Goal: Task Accomplishment & Management: Complete application form

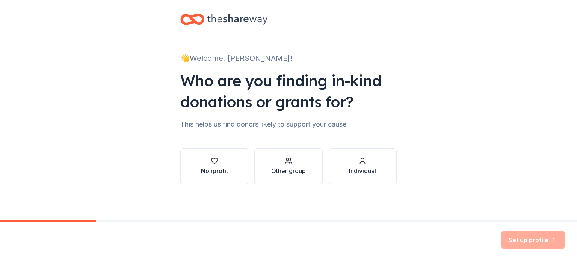
scroll to position [7, 0]
click at [209, 166] on div "Nonprofit" at bounding box center [214, 167] width 27 height 18
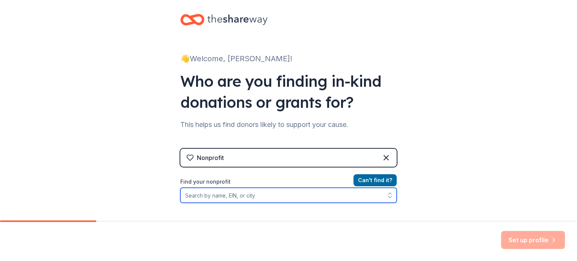
click at [217, 195] on input "Find your nonprofit" at bounding box center [288, 195] width 216 height 15
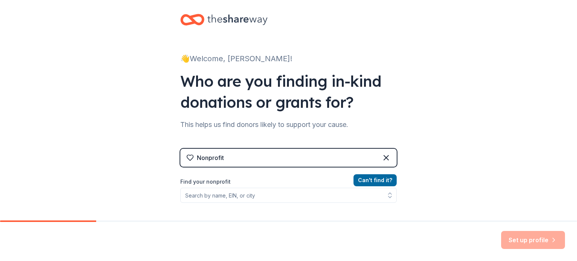
click at [520, 128] on div "👋 Welcome, [PERSON_NAME]! Who are you finding in-kind donations or grants for? …" at bounding box center [288, 153] width 577 height 321
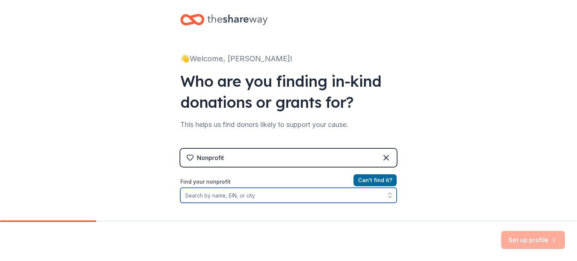
click at [254, 199] on input "Find your nonprofit" at bounding box center [288, 195] width 216 height 15
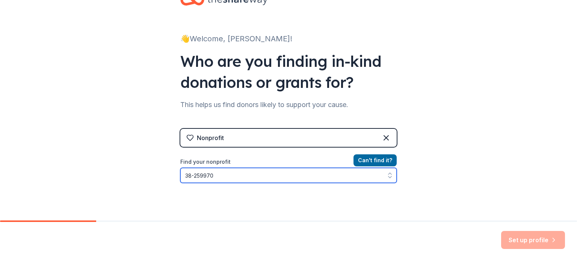
type input "[US_EMPLOYER_IDENTIFICATION_NUMBER]"
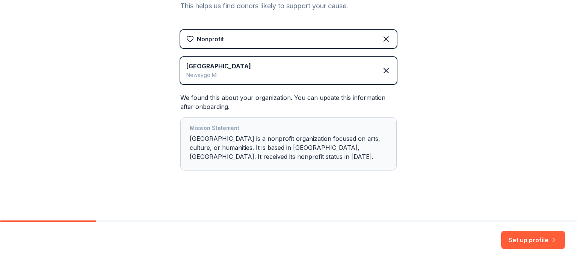
scroll to position [127, 0]
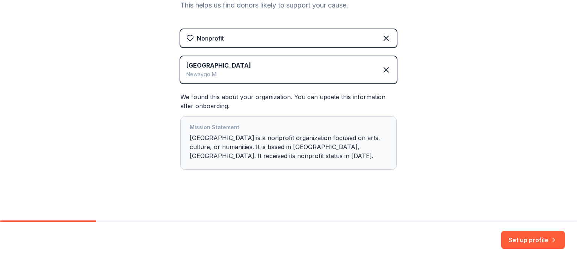
click at [294, 149] on div "Mission Statement [GEOGRAPHIC_DATA] is a nonprofit organization focused on arts…" at bounding box center [289, 143] width 198 height 41
click at [277, 144] on div "Mission Statement Newaygo County Museum & Heritage Center is a nonprofit organi…" at bounding box center [289, 143] width 198 height 41
click at [528, 236] on button "Set up profile" at bounding box center [533, 240] width 64 height 18
click at [528, 236] on div "Set up profile" at bounding box center [533, 240] width 64 height 18
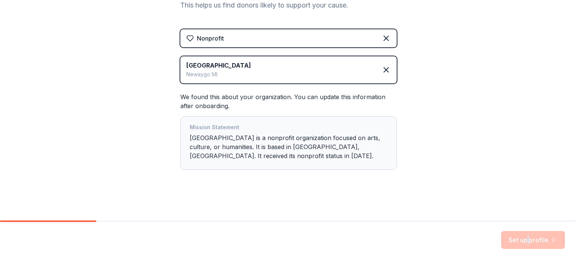
click at [528, 236] on div "Set up profile" at bounding box center [533, 240] width 64 height 18
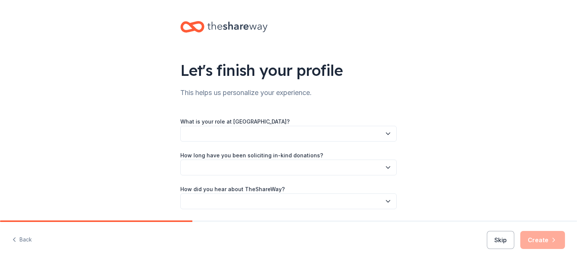
click at [343, 136] on button "button" at bounding box center [288, 134] width 216 height 16
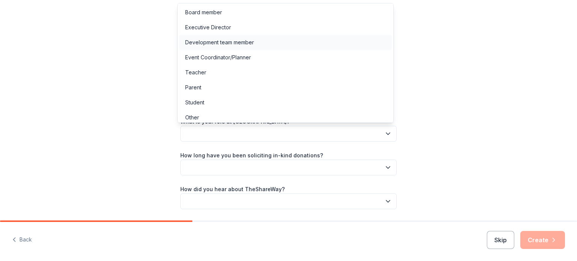
click at [332, 45] on div "Development team member" at bounding box center [285, 42] width 213 height 15
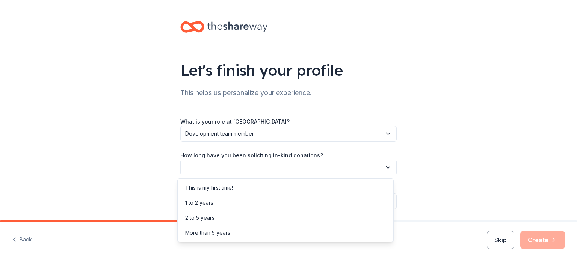
click at [270, 166] on button "button" at bounding box center [288, 168] width 216 height 16
click at [256, 202] on div "1 to 2 years" at bounding box center [285, 202] width 213 height 15
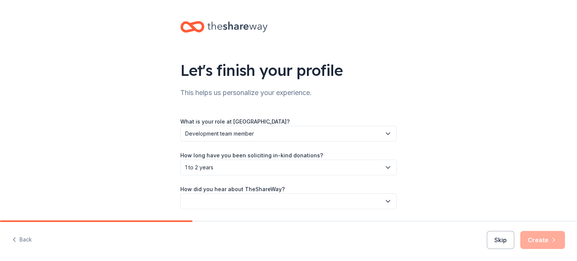
click at [260, 200] on button "button" at bounding box center [288, 202] width 216 height 16
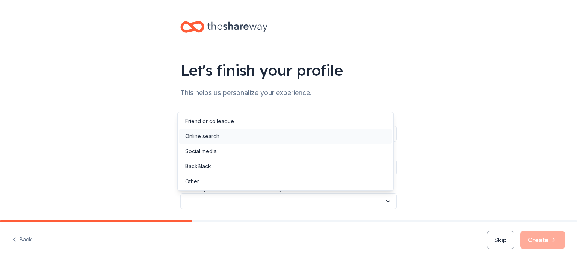
click at [269, 141] on div "Online search" at bounding box center [285, 136] width 213 height 15
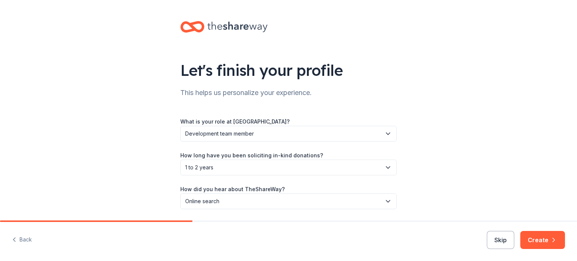
scroll to position [24, 0]
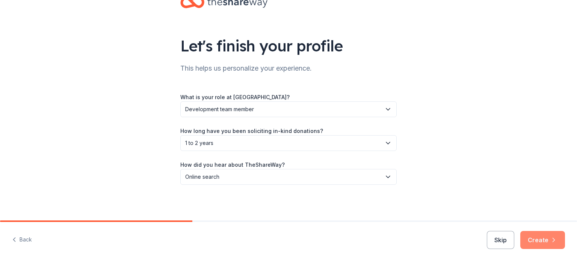
click at [534, 235] on button "Create" at bounding box center [543, 240] width 45 height 18
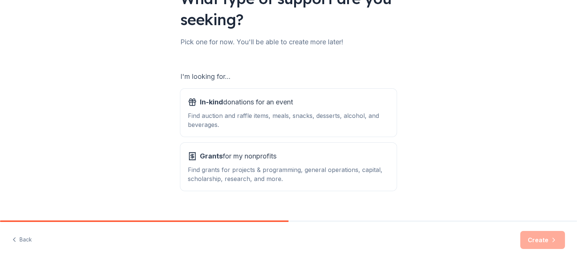
scroll to position [83, 0]
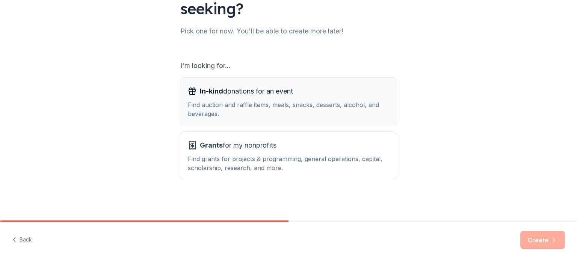
click at [308, 113] on div "Find auction and raffle items, meals, snacks, desserts, alcohol, and beverages." at bounding box center [288, 109] width 201 height 18
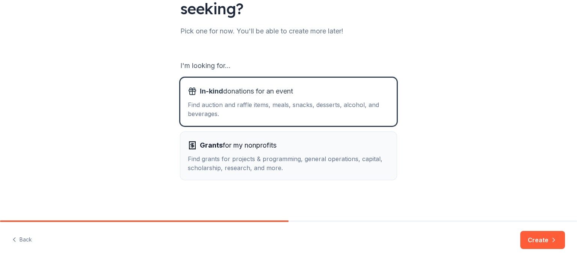
click at [301, 142] on div "Grants for my nonprofits" at bounding box center [288, 145] width 201 height 12
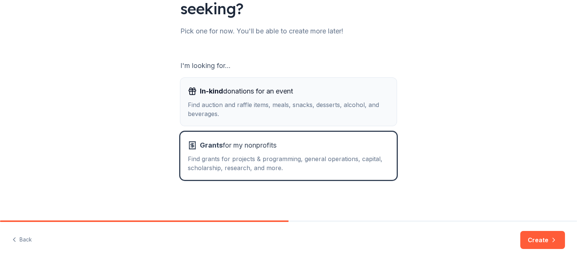
click at [336, 103] on div "Find auction and raffle items, meals, snacks, desserts, alcohol, and beverages." at bounding box center [288, 109] width 201 height 18
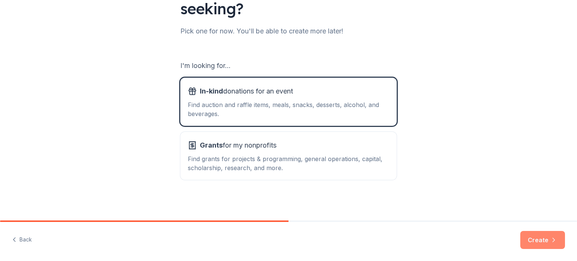
click at [550, 240] on button "Create" at bounding box center [543, 240] width 45 height 18
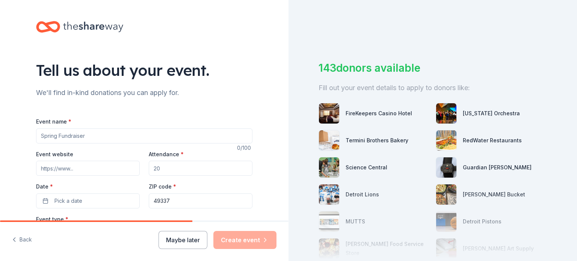
click at [112, 133] on input "Event name *" at bounding box center [144, 136] width 216 height 15
type input "Decades Gala"
click at [83, 168] on input "Event website" at bounding box center [88, 168] width 104 height 15
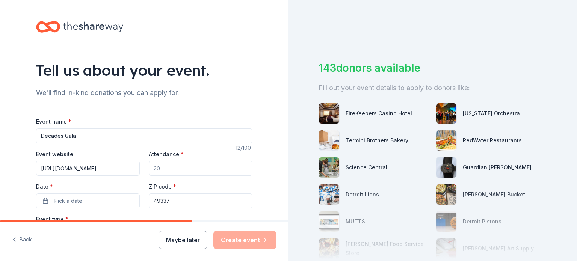
type input "http://www.newaygocountyhistory.org"
click at [156, 166] on input "Attendance *" at bounding box center [201, 168] width 104 height 15
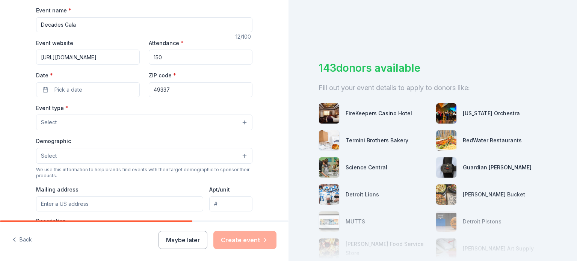
scroll to position [113, 0]
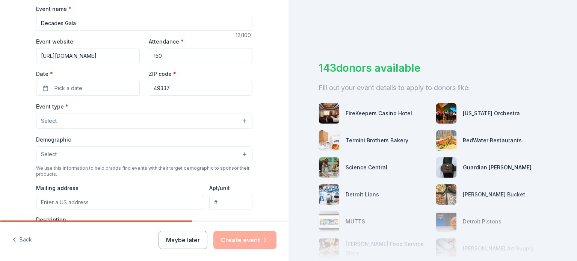
type input "150"
click at [95, 96] on div "Event name * Decades Gala 12 /100 Event website http://www.newaygocountyhistory…" at bounding box center [144, 177] width 216 height 347
click at [91, 88] on button "Pick a date" at bounding box center [88, 88] width 104 height 15
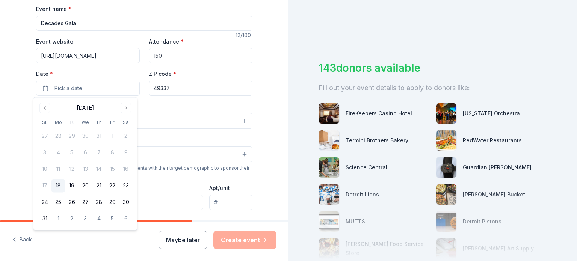
click at [127, 114] on div "August 2025 Su Mo Tu We Th Fr Sa 27 28 29 30 31 1 2 3 4 5 6 7 8 9 10 11 12 13 1…" at bounding box center [85, 164] width 95 height 124
click at [127, 107] on button "Go to next month" at bounding box center [126, 108] width 11 height 11
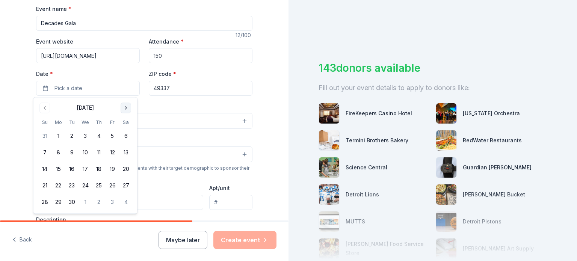
click at [127, 107] on button "Go to next month" at bounding box center [126, 108] width 11 height 11
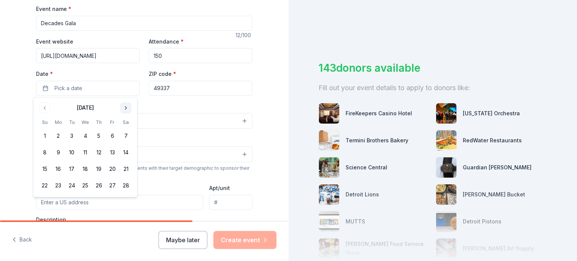
click at [127, 107] on button "Go to next month" at bounding box center [126, 108] width 11 height 11
click at [101, 151] on button "11" at bounding box center [99, 153] width 14 height 14
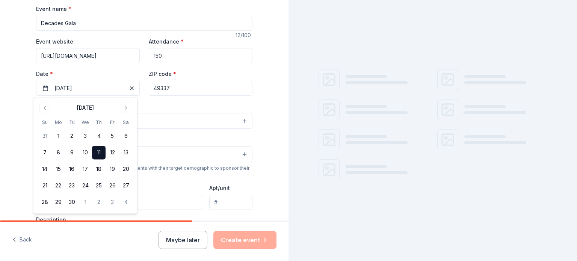
click at [185, 91] on input "49337" at bounding box center [201, 88] width 104 height 15
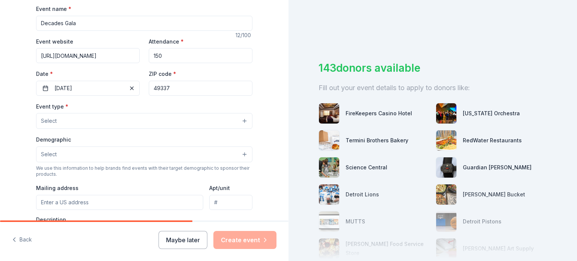
click at [107, 115] on button "Select" at bounding box center [144, 121] width 216 height 16
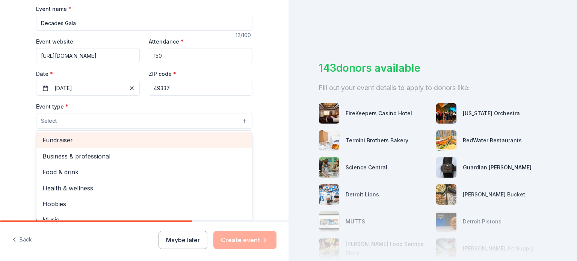
click at [99, 139] on span "Fundraiser" at bounding box center [144, 140] width 204 height 10
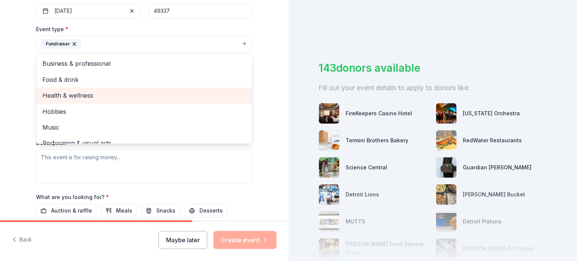
scroll to position [9, 0]
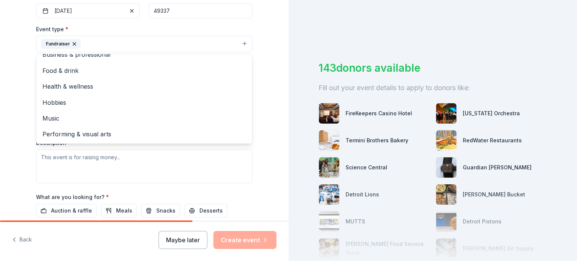
click at [271, 83] on div "Tell us about your event. We'll find in-kind donations you can apply for. Event…" at bounding box center [144, 60] width 289 height 501
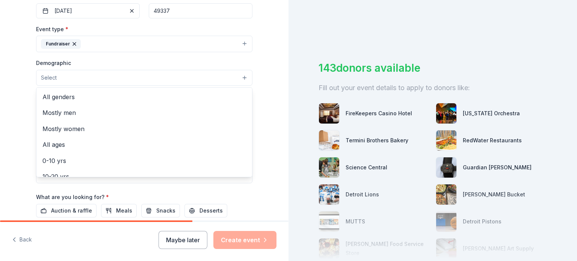
click at [150, 75] on button "Select" at bounding box center [144, 78] width 216 height 16
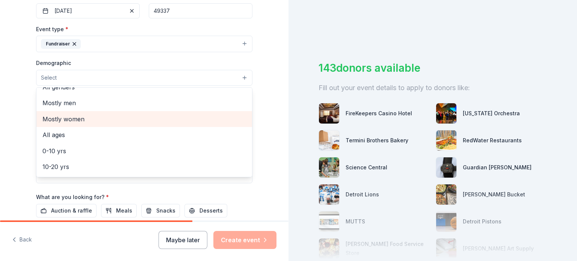
scroll to position [0, 0]
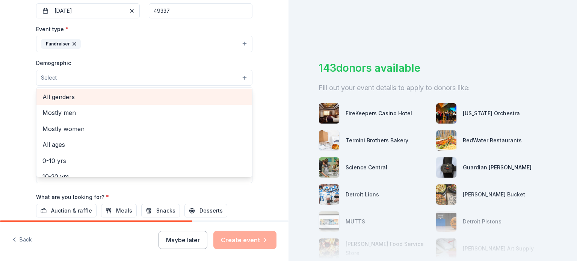
click at [134, 97] on span "All genders" at bounding box center [144, 97] width 204 height 10
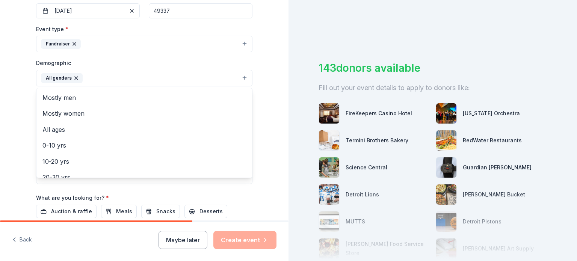
click at [13, 109] on div "Tell us about your event. We'll find in-kind donations you can apply for. Event…" at bounding box center [144, 61] width 289 height 502
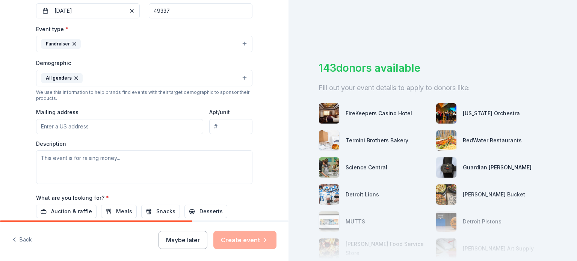
click at [53, 126] on input "Mailing address" at bounding box center [119, 126] width 167 height 15
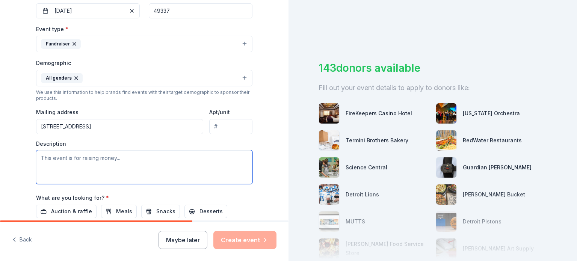
click at [107, 168] on textarea at bounding box center [144, 167] width 216 height 34
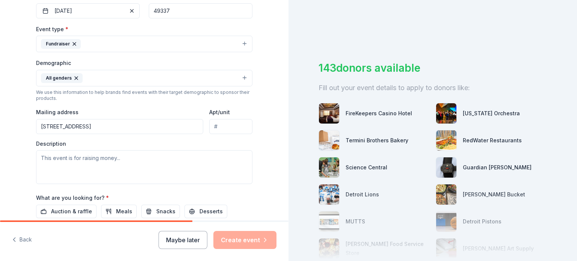
click at [89, 126] on input "12 Quarterline St" at bounding box center [119, 126] width 167 height 15
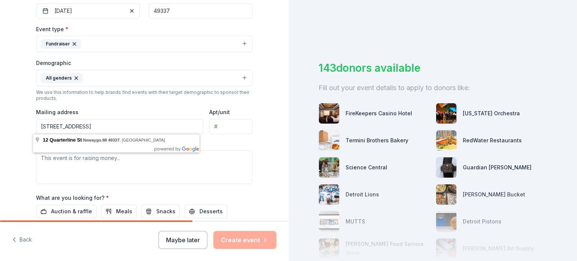
type input "12 Quarterline St. Newyago, MI 49337"
click at [129, 98] on div "We use this information to help brands find events with their target demographi…" at bounding box center [144, 95] width 216 height 12
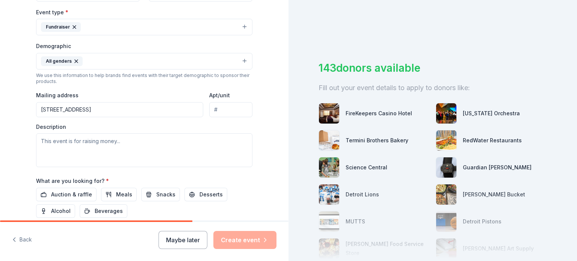
scroll to position [207, 0]
click at [91, 147] on textarea at bounding box center [144, 151] width 216 height 34
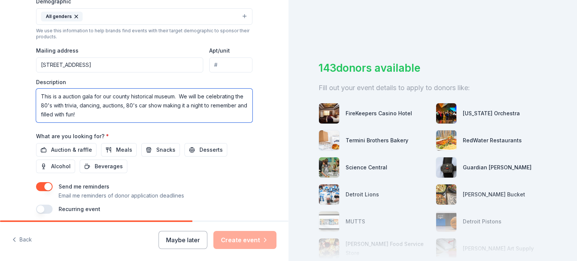
scroll to position [255, 0]
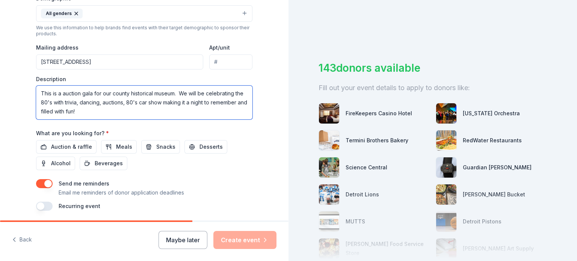
click at [124, 104] on textarea "This is a auction gala for our county historical museum. We will be celebrating…" at bounding box center [144, 103] width 216 height 34
click at [167, 102] on textarea "This is a auction gala for our county historical museum. We will be celebrating…" at bounding box center [144, 103] width 216 height 34
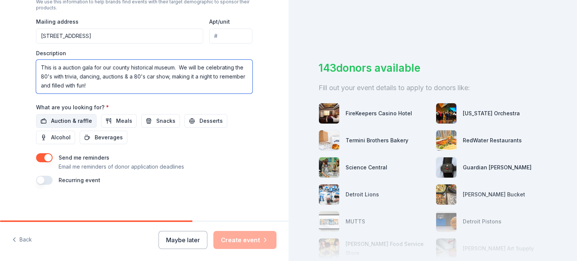
type textarea "This is a auction gala for our county historical museum. We will be celebrating…"
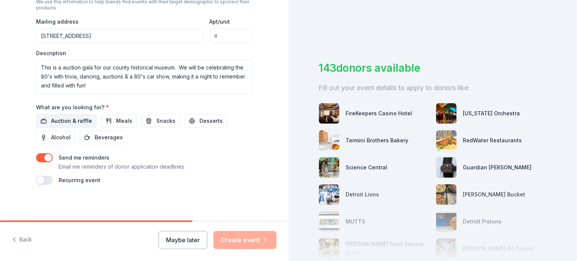
click at [80, 127] on button "Auction & raffle" at bounding box center [66, 121] width 61 height 14
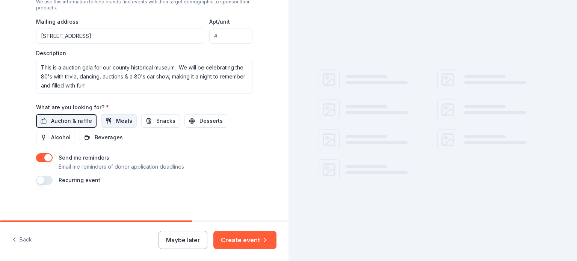
click at [123, 123] on span "Meals" at bounding box center [124, 121] width 16 height 9
click at [160, 123] on span "Snacks" at bounding box center [165, 121] width 19 height 9
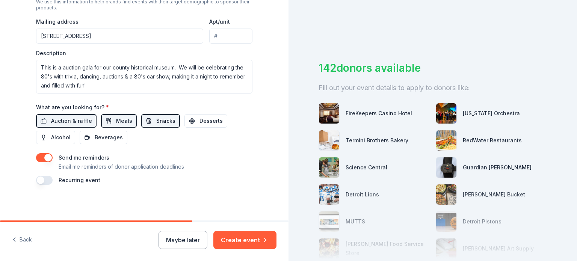
click at [161, 118] on span "Snacks" at bounding box center [165, 121] width 19 height 9
click at [59, 139] on span "Alcohol" at bounding box center [61, 137] width 20 height 9
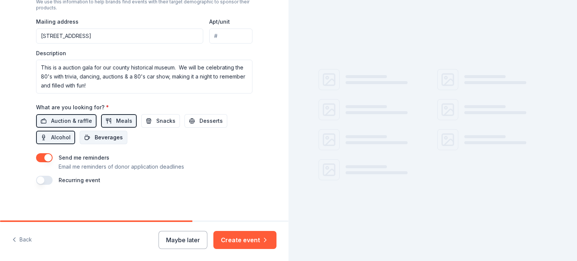
click at [95, 140] on span "Beverages" at bounding box center [109, 137] width 28 height 9
click at [216, 124] on button "Desserts" at bounding box center [206, 121] width 43 height 14
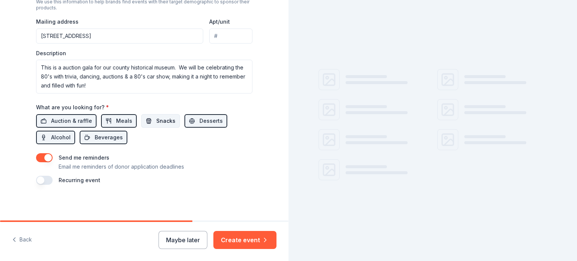
click at [170, 118] on button "Snacks" at bounding box center [160, 121] width 39 height 14
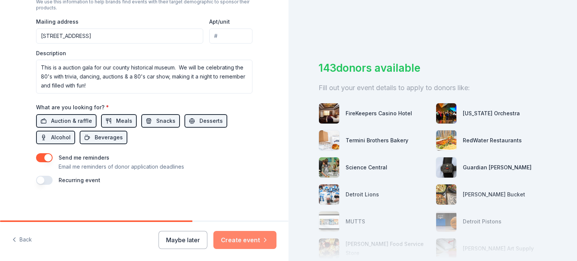
click at [237, 236] on button "Create event" at bounding box center [244, 240] width 63 height 18
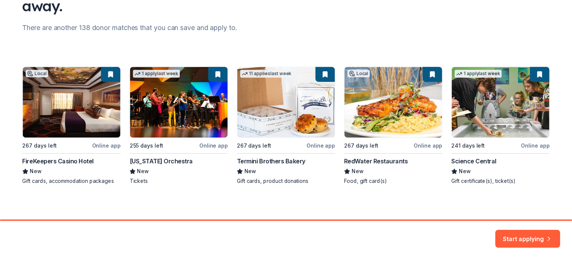
scroll to position [87, 0]
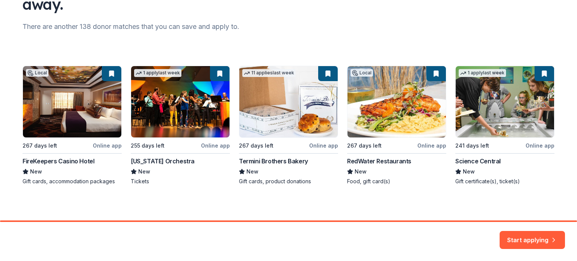
click at [67, 95] on div "Local 267 days left Online app FireKeepers Casino Hotel New Gift cards, accommo…" at bounding box center [289, 126] width 532 height 120
click at [87, 111] on div "Local 267 days left Online app FireKeepers Casino Hotel New Gift cards, accommo…" at bounding box center [289, 126] width 532 height 120
click at [110, 73] on div "Local 267 days left Online app FireKeepers Casino Hotel New Gift cards, accommo…" at bounding box center [289, 126] width 532 height 120
click at [517, 232] on button "Start applying" at bounding box center [532, 236] width 65 height 18
click at [528, 242] on div "Start applying" at bounding box center [532, 240] width 65 height 18
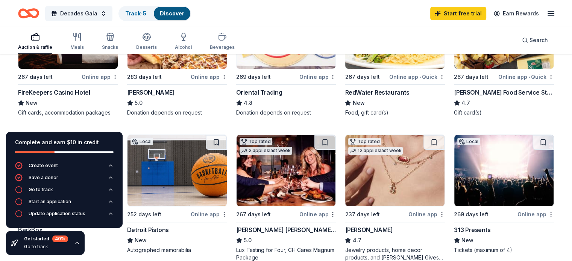
scroll to position [150, 0]
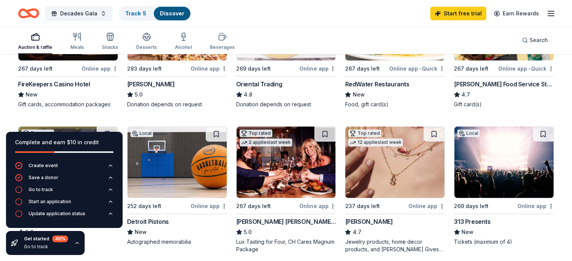
click at [90, 84] on div "FireKeepers Casino Hotel" at bounding box center [54, 84] width 72 height 9
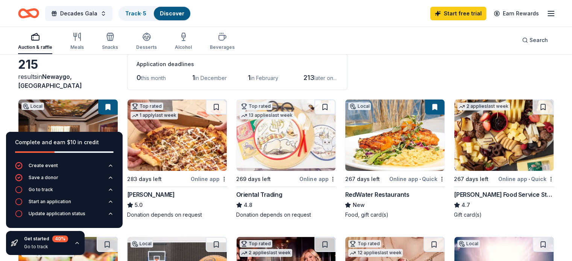
scroll to position [39, 0]
click at [404, 132] on img at bounding box center [394, 135] width 99 height 71
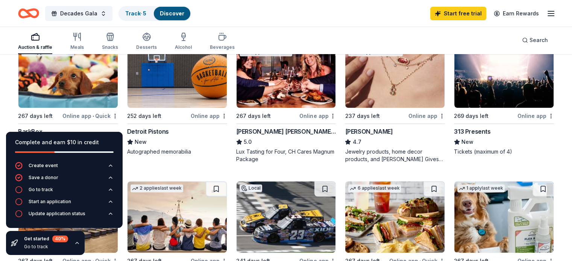
scroll to position [238, 0]
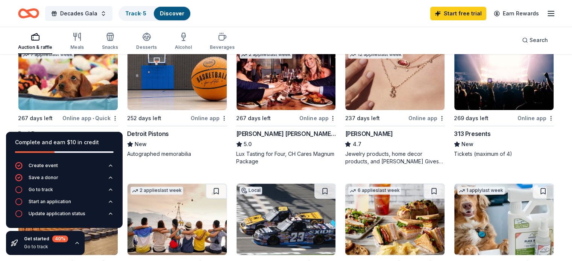
click at [291, 94] on img at bounding box center [285, 74] width 99 height 71
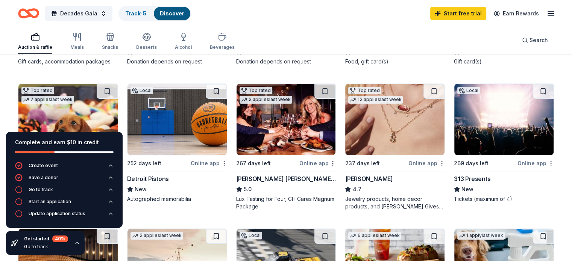
scroll to position [192, 0]
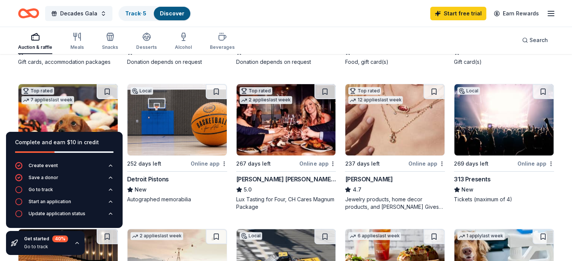
click at [192, 117] on img at bounding box center [176, 119] width 99 height 71
click at [510, 123] on img at bounding box center [503, 119] width 99 height 71
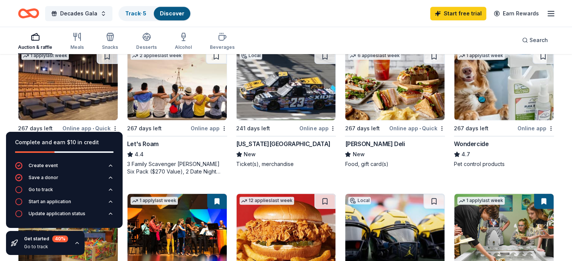
scroll to position [371, 0]
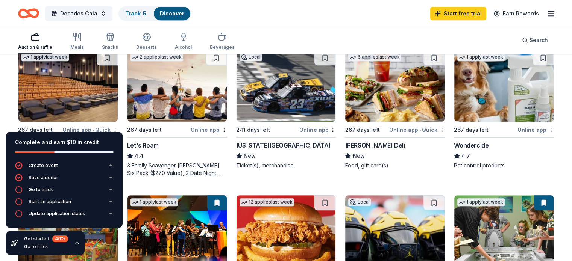
click at [188, 84] on img at bounding box center [176, 85] width 99 height 71
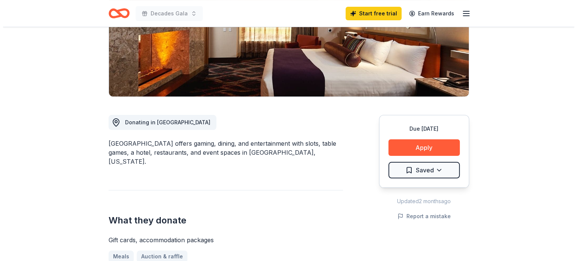
scroll to position [132, 0]
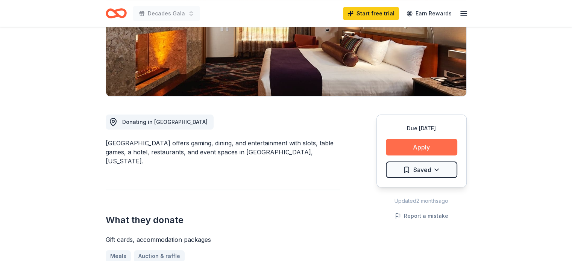
click at [401, 142] on button "Apply" at bounding box center [421, 147] width 71 height 17
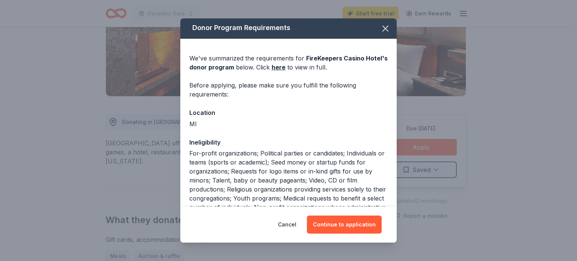
scroll to position [1, 0]
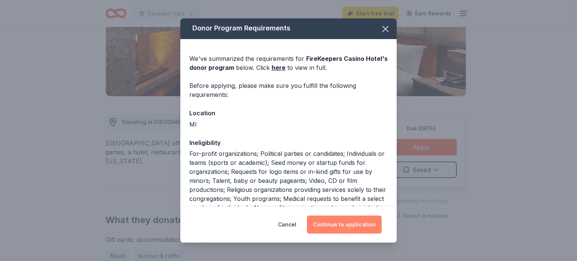
click at [339, 227] on button "Continue to application" at bounding box center [344, 225] width 75 height 18
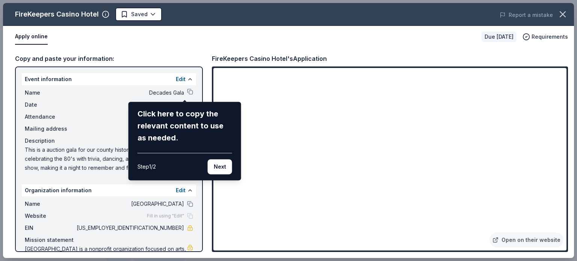
click at [351, 163] on div "FireKeepers Casino Hotel Saved Report a mistake Apply online Due in 267 days Re…" at bounding box center [288, 130] width 571 height 255
click at [226, 165] on button "Next" at bounding box center [220, 166] width 24 height 15
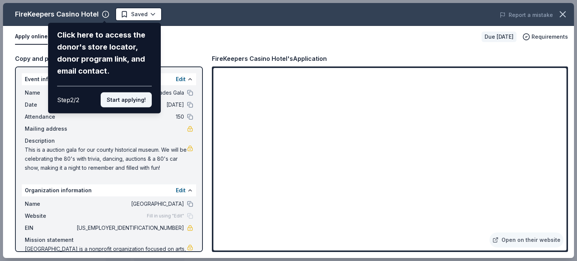
click at [131, 97] on button "Start applying!" at bounding box center [126, 99] width 51 height 15
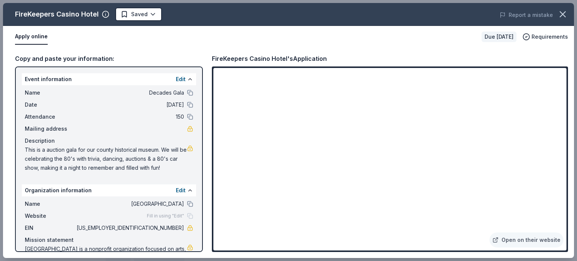
click at [375, 169] on div "FireKeepers Casino Hotel Saved Report a mistake Apply online Due in 267 days Re…" at bounding box center [288, 130] width 571 height 255
click at [535, 242] on link "Open on their website" at bounding box center [527, 240] width 74 height 15
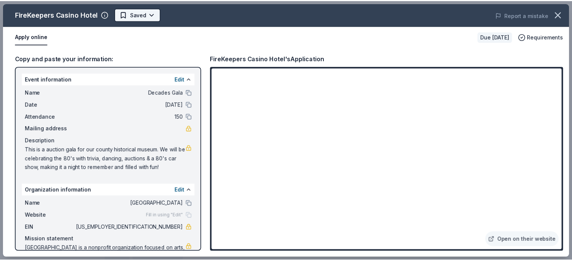
scroll to position [0, 0]
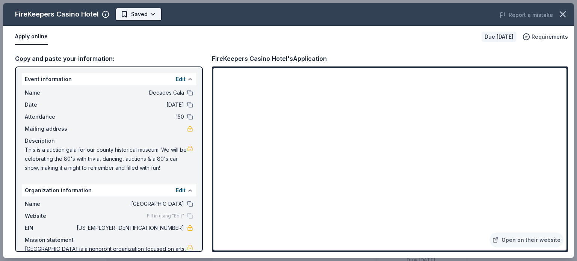
click at [123, 12] on html "Decades Gala Start free trial Earn Rewards Due in 267 days Share FireKeepers Ca…" at bounding box center [288, 130] width 577 height 261
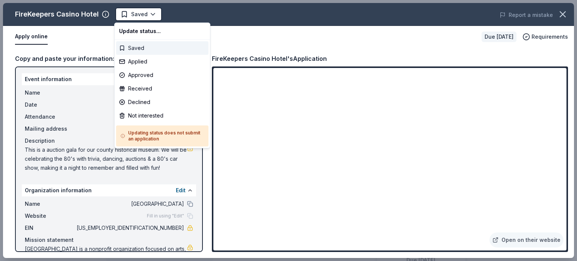
click at [154, 48] on div "Saved" at bounding box center [162, 48] width 92 height 14
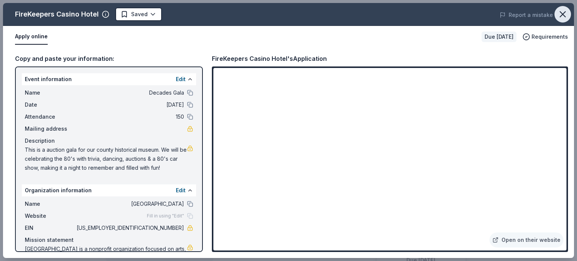
click at [558, 16] on icon "button" at bounding box center [563, 14] width 11 height 11
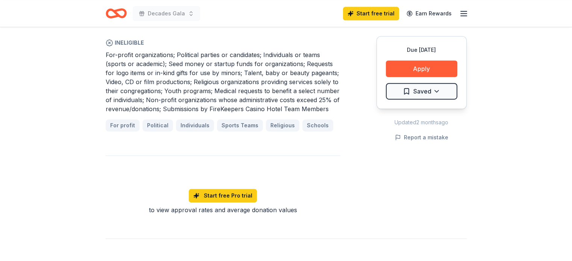
scroll to position [451, 0]
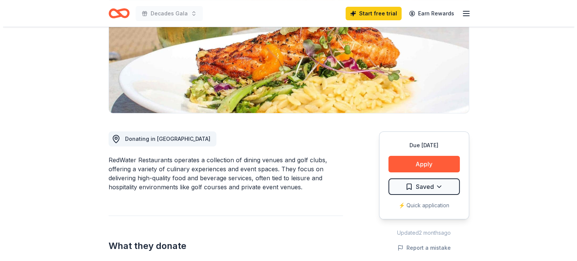
scroll to position [115, 0]
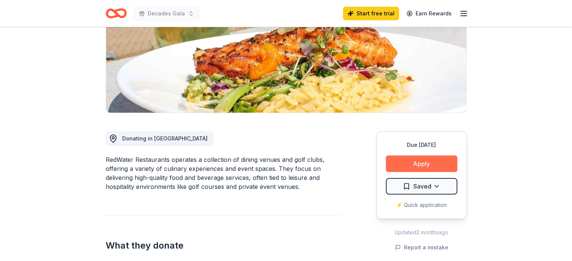
click at [427, 165] on button "Apply" at bounding box center [421, 164] width 71 height 17
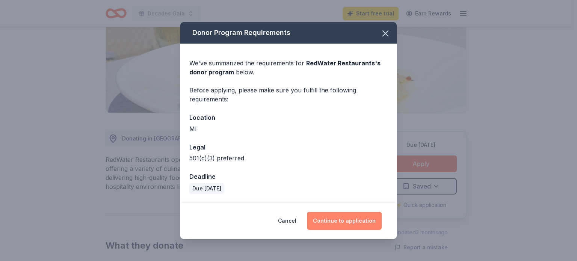
click at [345, 221] on button "Continue to application" at bounding box center [344, 221] width 75 height 18
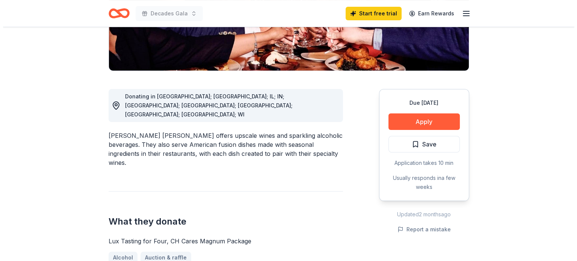
scroll to position [180, 0]
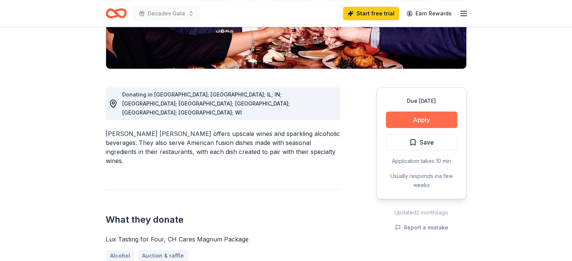
click at [412, 112] on button "Apply" at bounding box center [421, 120] width 71 height 17
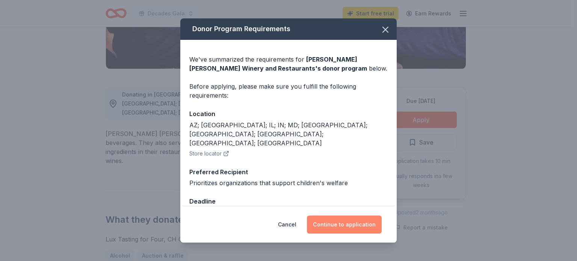
click at [324, 227] on button "Continue to application" at bounding box center [344, 225] width 75 height 18
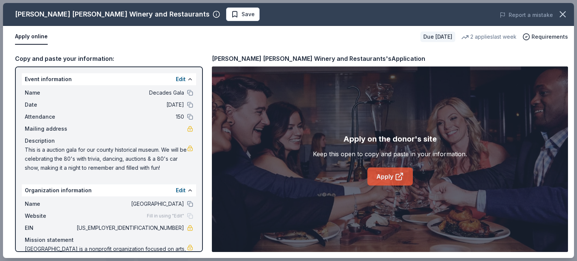
click at [383, 171] on link "Apply" at bounding box center [390, 177] width 45 height 18
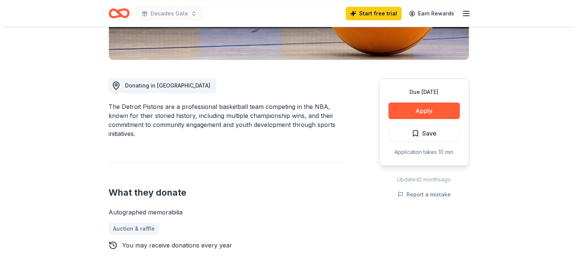
scroll to position [169, 0]
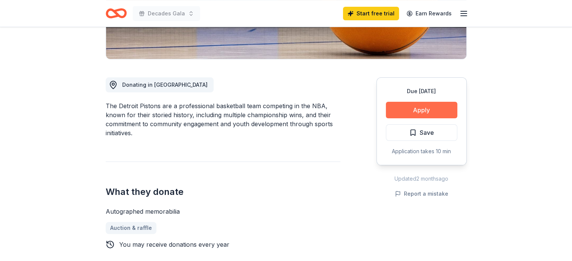
click at [399, 104] on button "Apply" at bounding box center [421, 110] width 71 height 17
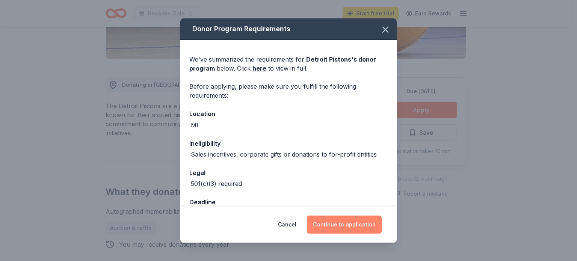
click at [343, 219] on button "Continue to application" at bounding box center [344, 225] width 75 height 18
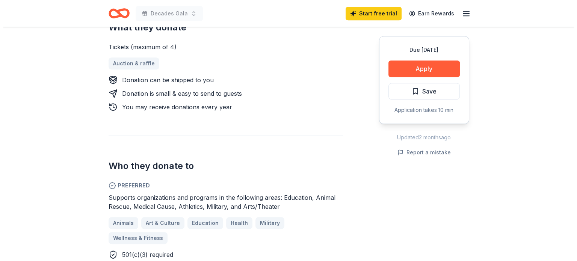
scroll to position [343, 0]
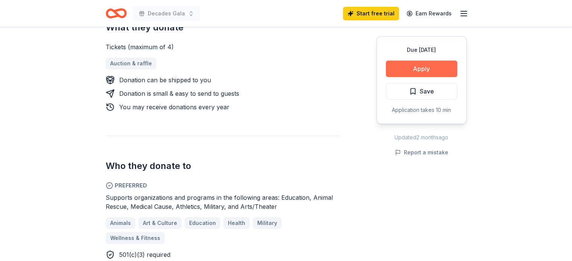
click at [396, 74] on button "Apply" at bounding box center [421, 69] width 71 height 17
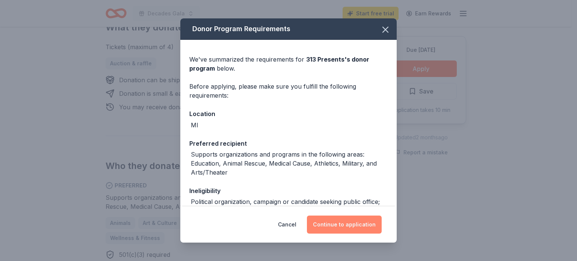
click at [351, 232] on button "Continue to application" at bounding box center [344, 225] width 75 height 18
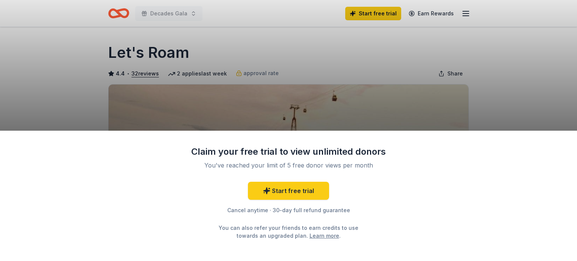
click at [285, 56] on div "Claim your free trial to view unlimited donors You've reached your limit of 5 f…" at bounding box center [288, 130] width 577 height 261
click at [404, 38] on div "Claim your free trial to view unlimited donors You've reached your limit of 5 f…" at bounding box center [288, 130] width 577 height 261
click at [293, 194] on link "Start free trial" at bounding box center [288, 191] width 81 height 18
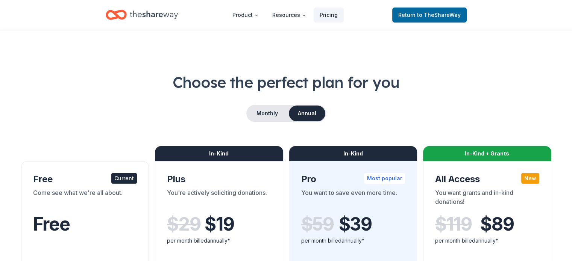
click at [431, 15] on span "to TheShareWay" at bounding box center [439, 15] width 44 height 6
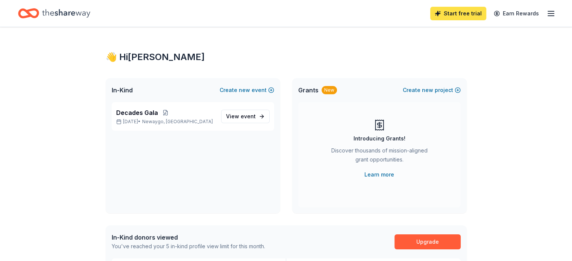
click at [431, 10] on link "Start free trial" at bounding box center [458, 14] width 56 height 14
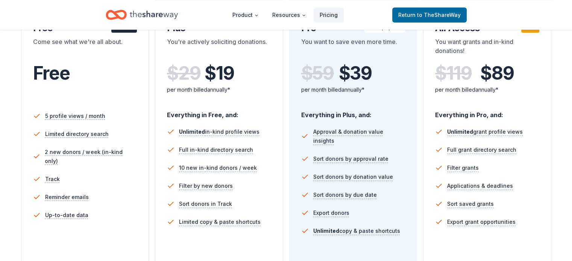
scroll to position [95, 0]
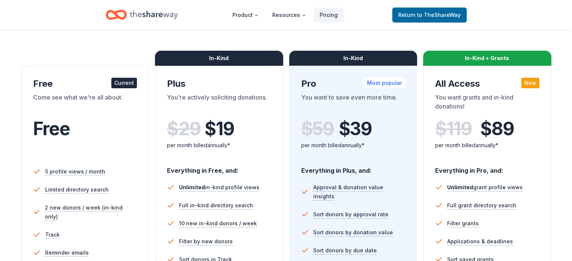
click at [92, 108] on div "Come see what we're all about." at bounding box center [85, 103] width 104 height 21
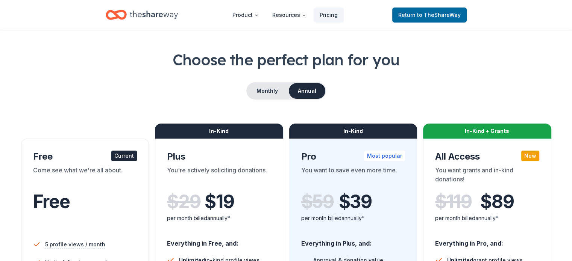
scroll to position [0, 0]
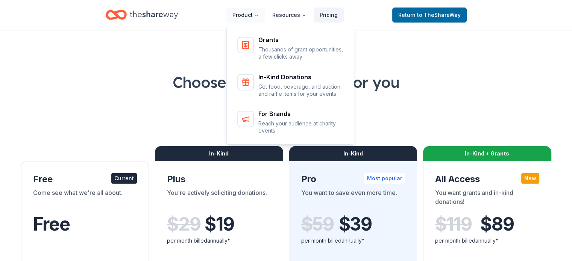
click at [248, 13] on button "Product" at bounding box center [245, 15] width 38 height 15
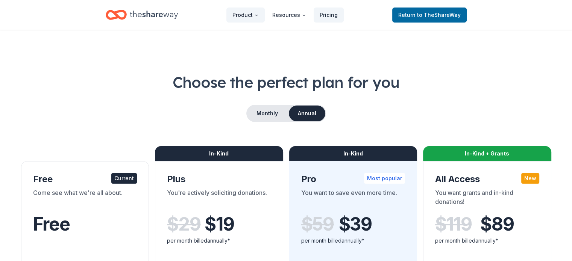
click at [257, 13] on icon "Main" at bounding box center [256, 15] width 5 height 5
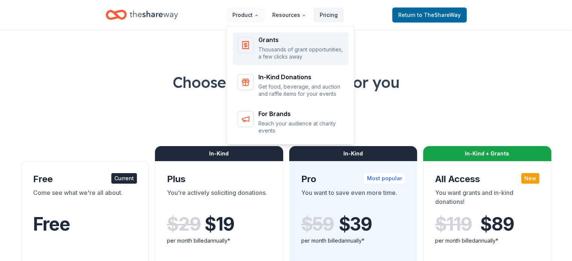
click at [268, 45] on div "Grants Thousands of grant opportunities, a few clicks away" at bounding box center [301, 49] width 86 height 24
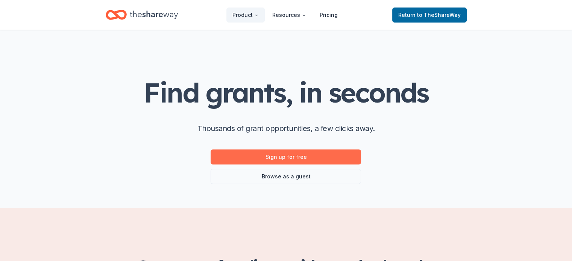
click at [288, 160] on link "Sign up for free" at bounding box center [285, 157] width 150 height 15
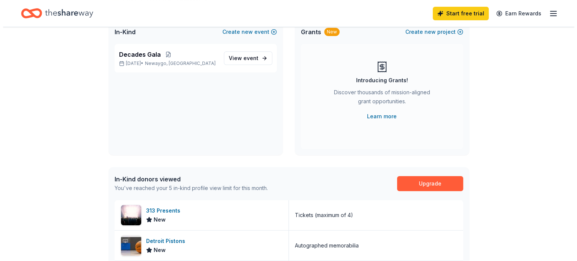
scroll to position [59, 0]
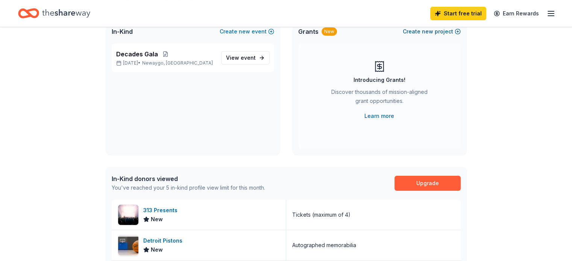
click at [434, 30] on button "Create new project" at bounding box center [431, 31] width 58 height 9
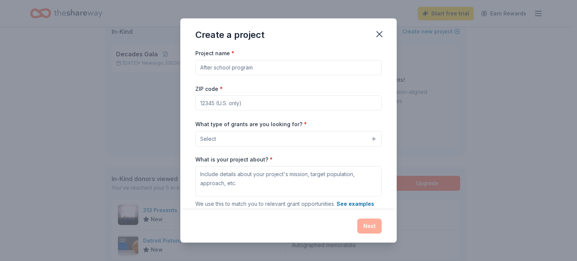
click at [286, 71] on input "Project name *" at bounding box center [288, 67] width 186 height 15
type input "Museum Support"
click at [268, 103] on input "ZIP code *" at bounding box center [288, 102] width 186 height 15
type input "49337"
click at [257, 139] on button "Select" at bounding box center [288, 139] width 186 height 16
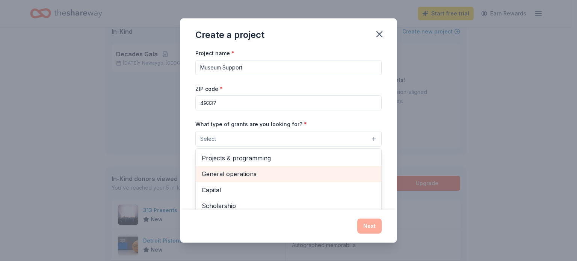
click at [250, 172] on span "General operations" at bounding box center [289, 174] width 174 height 10
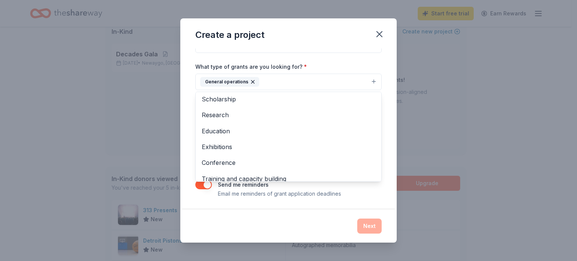
scroll to position [57, 0]
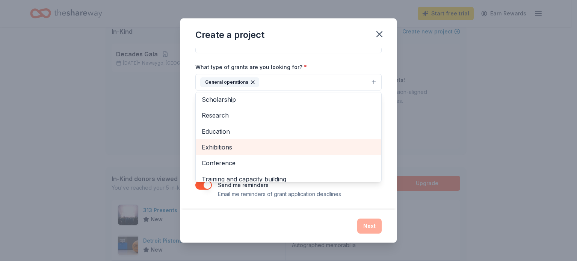
click at [275, 144] on span "Exhibitions" at bounding box center [289, 147] width 174 height 10
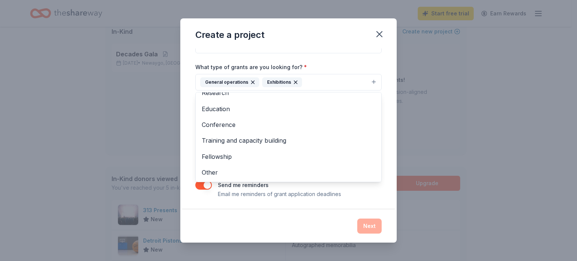
click at [183, 142] on div "Project name * Museum Support ZIP code * 49337 What type of grants are you look…" at bounding box center [288, 128] width 216 height 161
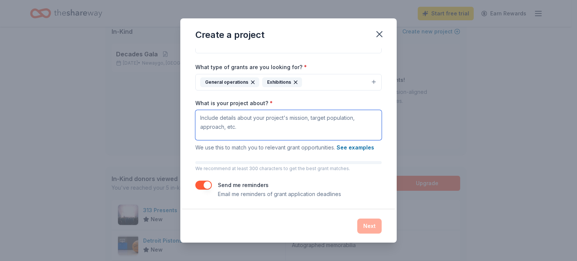
click at [249, 118] on textarea "What is your project about? *" at bounding box center [288, 125] width 186 height 30
click at [362, 218] on div "Next" at bounding box center [288, 226] width 216 height 33
click at [304, 126] on textarea "What is your project about? *" at bounding box center [288, 125] width 186 height 30
type textarea "To support our mission and help build exhibits"
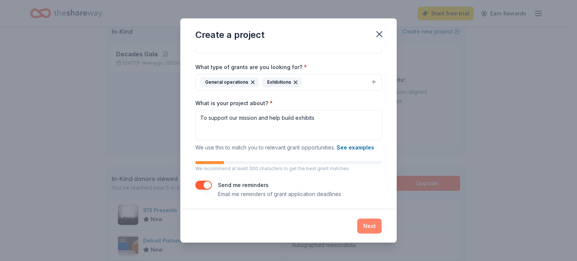
click at [363, 222] on button "Next" at bounding box center [369, 226] width 24 height 15
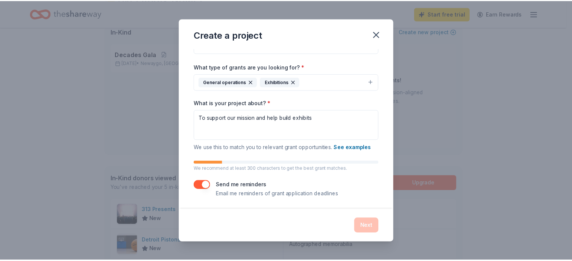
scroll to position [0, 0]
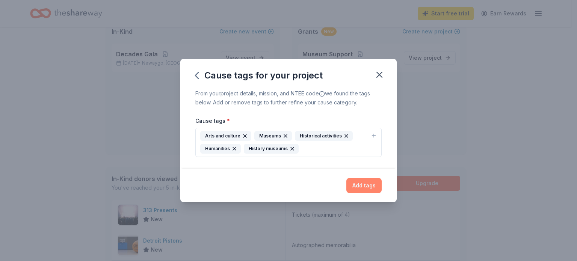
click at [354, 181] on button "Add tags" at bounding box center [364, 185] width 35 height 15
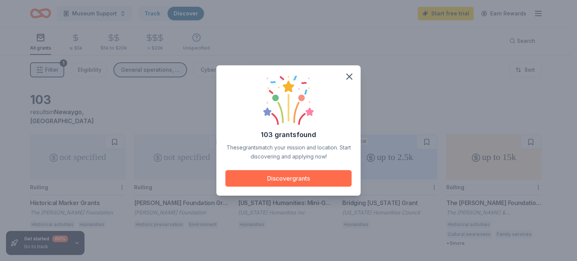
click at [325, 180] on button "Discover grants" at bounding box center [288, 178] width 126 height 17
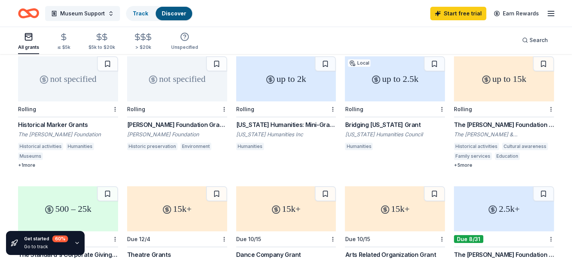
scroll to position [78, 0]
click at [378, 121] on div "Bridging [US_STATE] Grant" at bounding box center [395, 125] width 100 height 9
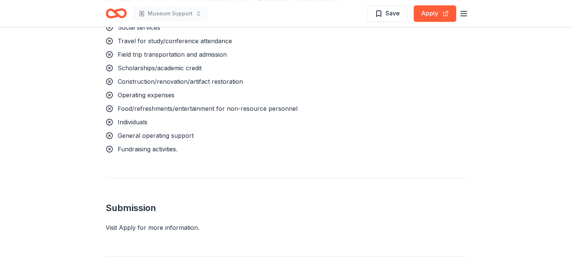
scroll to position [650, 0]
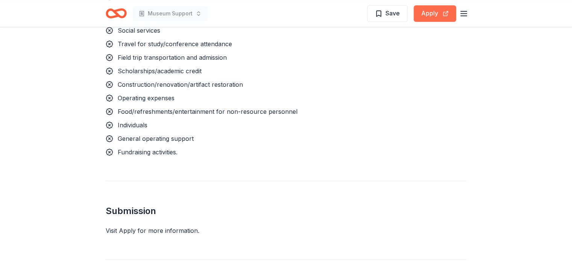
click at [446, 9] on button "Apply" at bounding box center [434, 13] width 42 height 17
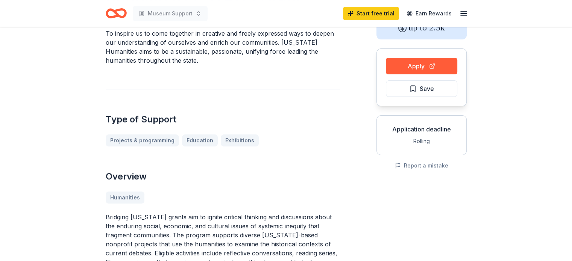
scroll to position [0, 0]
